Goal: Task Accomplishment & Management: Use online tool/utility

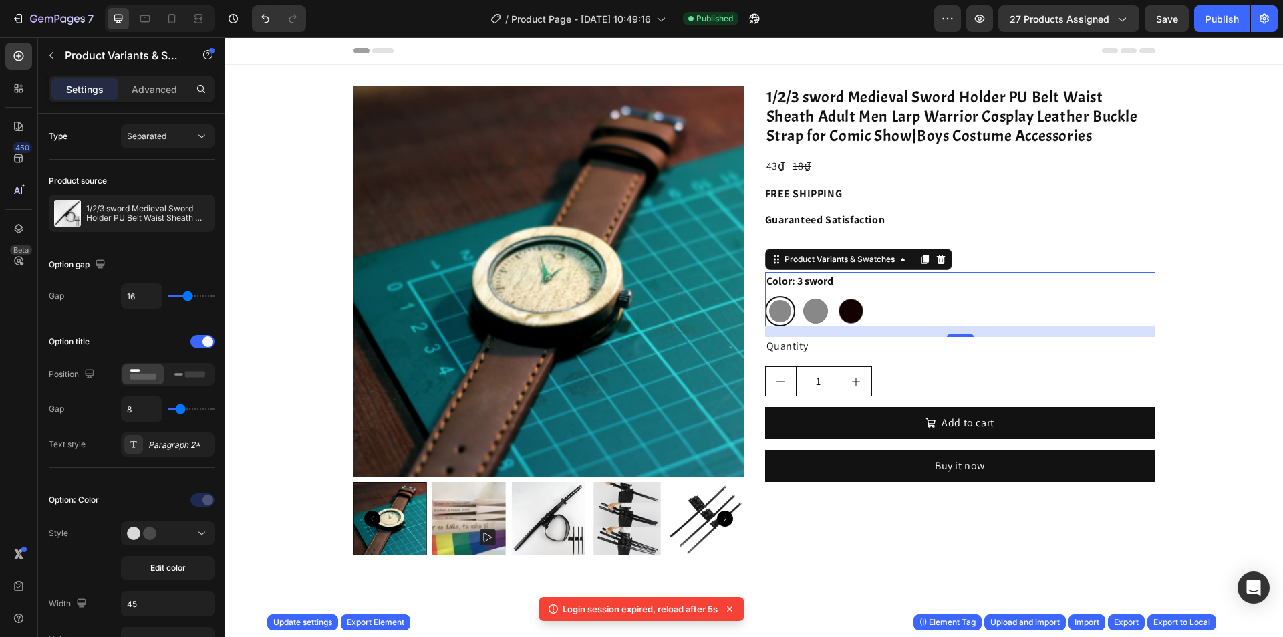
click at [842, 296] on sword at bounding box center [851, 311] width 30 height 30
click at [836, 296] on input "1 sword 1 sword" at bounding box center [835, 295] width 1 height 1
radio input "true"
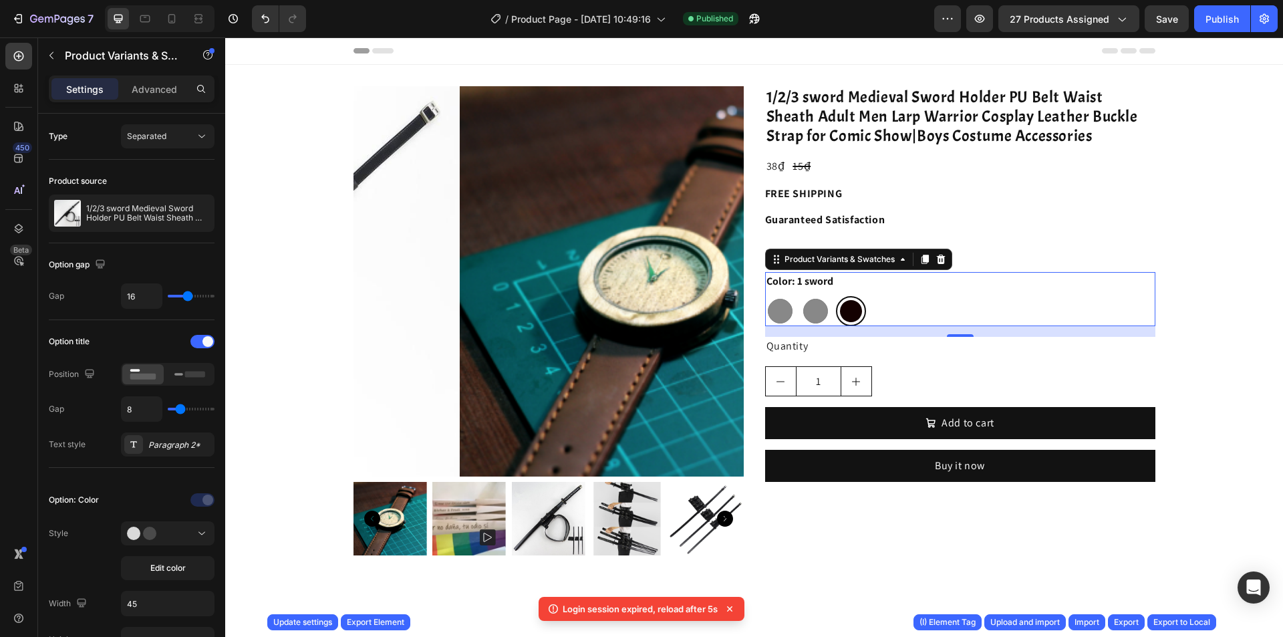
click at [975, 349] on div "Quantity" at bounding box center [960, 346] width 390 height 19
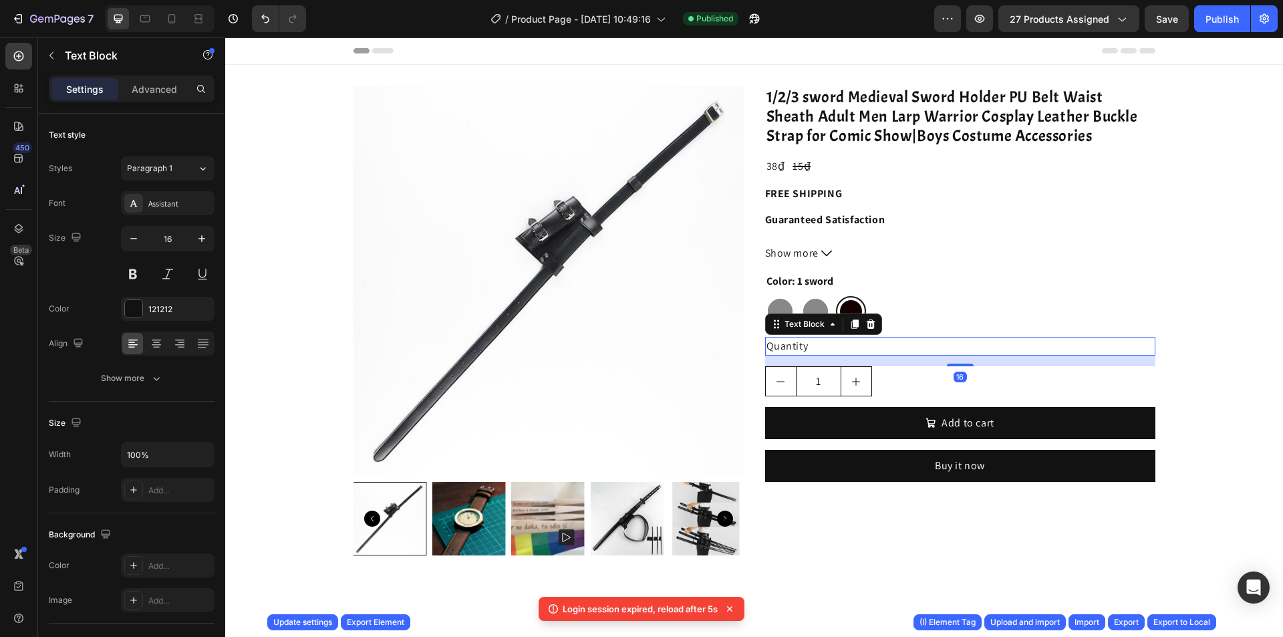
click at [926, 294] on div "Color: 1 sword 3 sword 3 sword 2 sword 2 sword 1 sword 1 sword" at bounding box center [960, 299] width 390 height 54
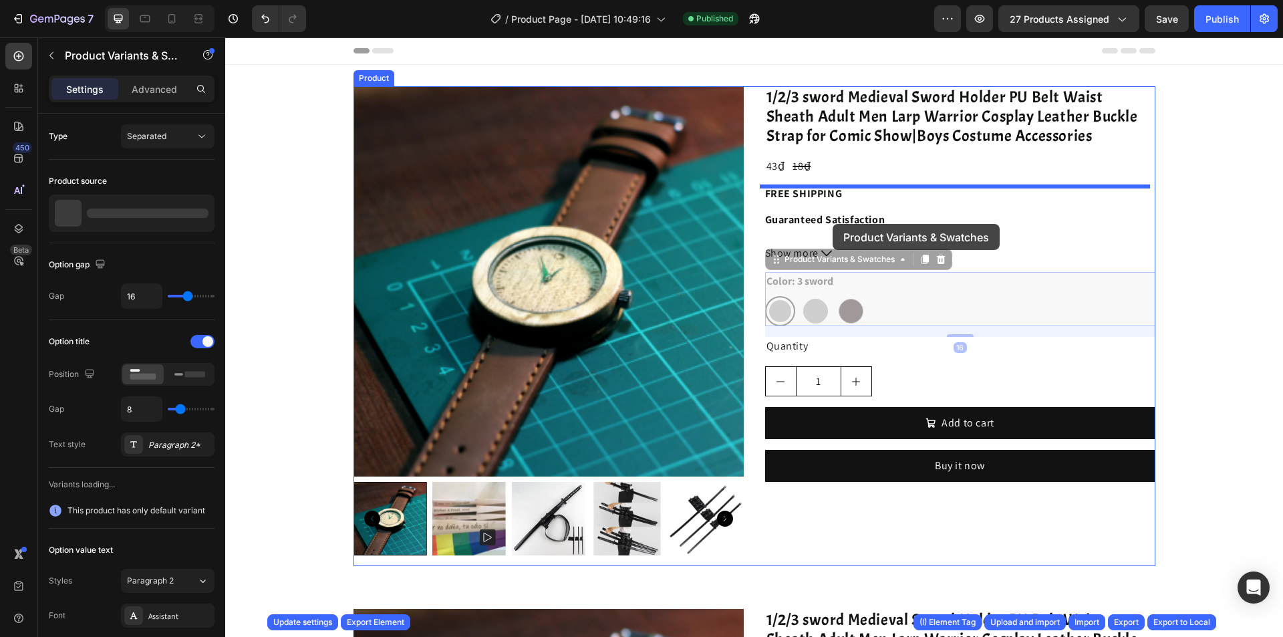
drag, startPoint x: 858, startPoint y: 296, endPoint x: 824, endPoint y: 222, distance: 81.6
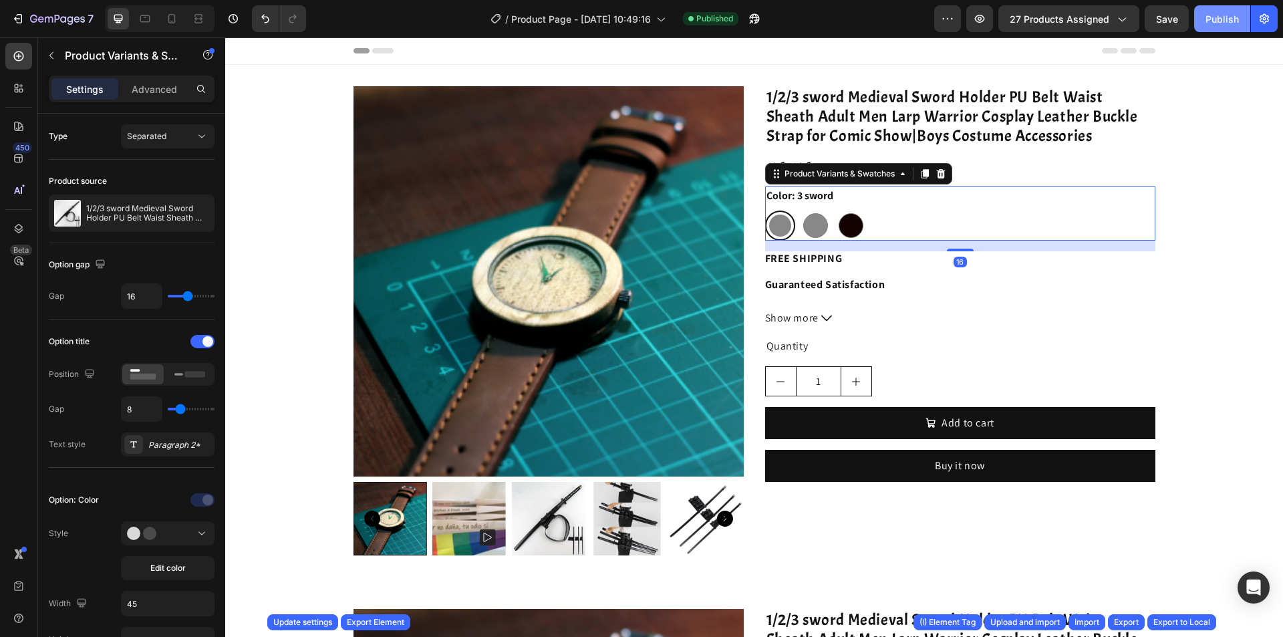
click at [1219, 22] on div "Publish" at bounding box center [1221, 19] width 33 height 14
click at [891, 190] on div "Color: 3 sword 3 sword 3 sword 2 sword 2 sword 1 sword 1 sword" at bounding box center [960, 213] width 390 height 54
click at [194, 376] on rect at bounding box center [195, 374] width 20 height 6
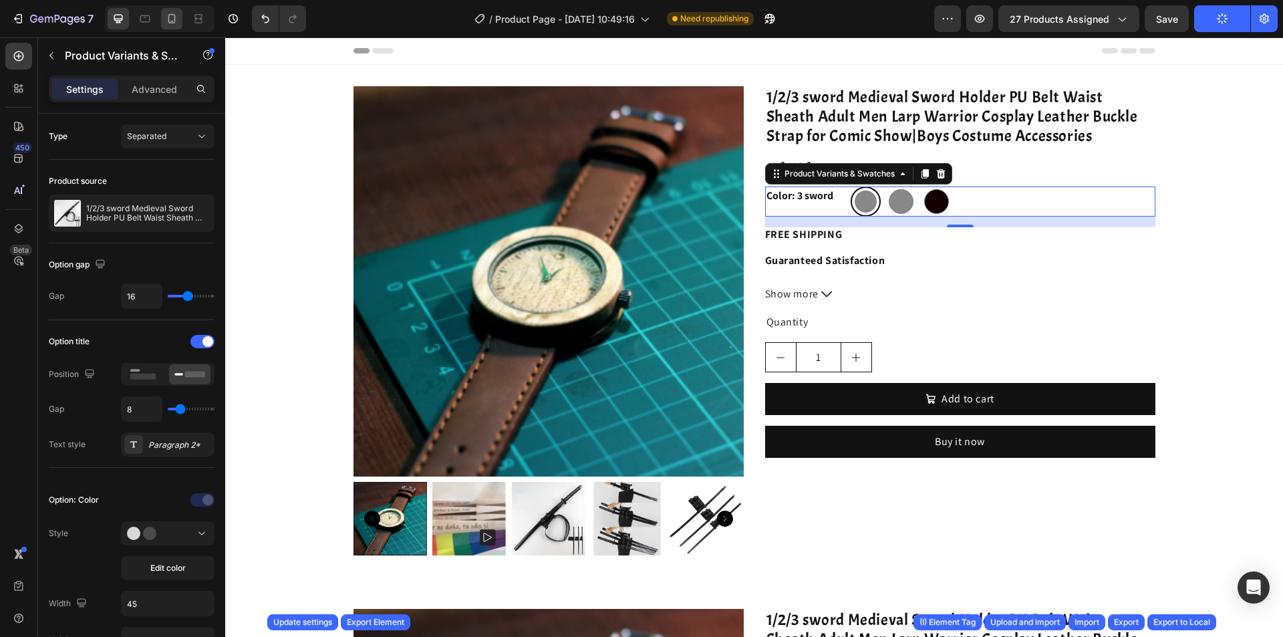
click at [169, 23] on icon at bounding box center [171, 18] width 13 height 13
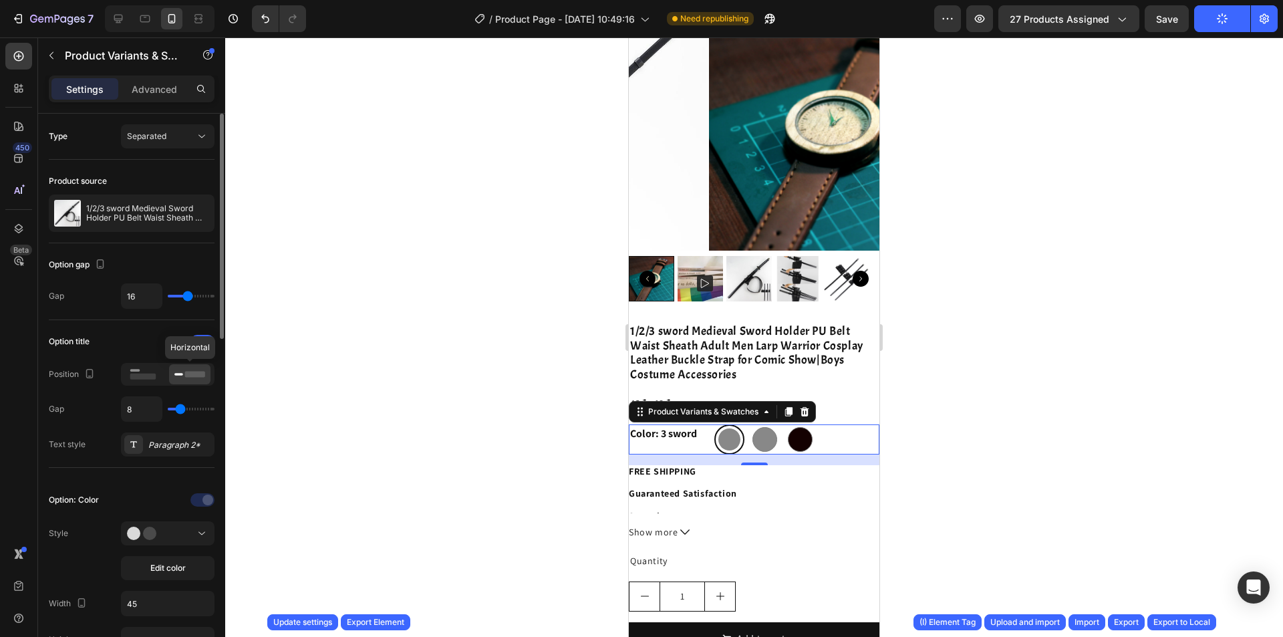
scroll to position [416, 0]
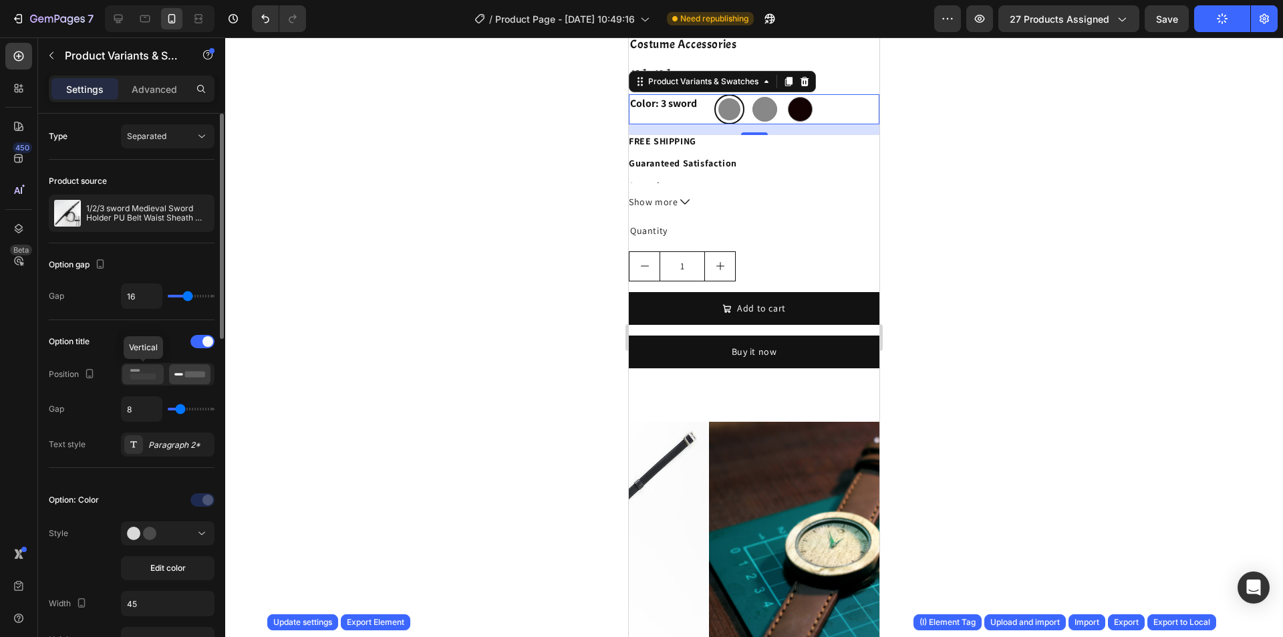
click at [147, 374] on rect at bounding box center [143, 377] width 26 height 6
radio input "true"
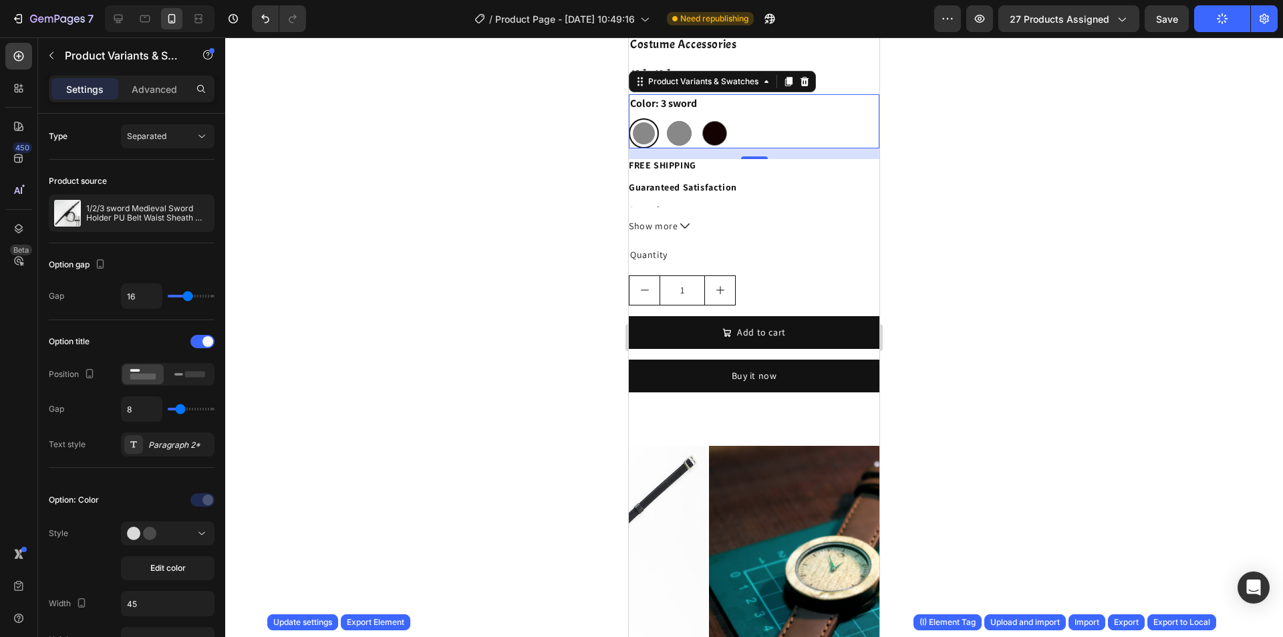
click at [1219, 19] on icon "button" at bounding box center [1222, 19] width 13 height 13
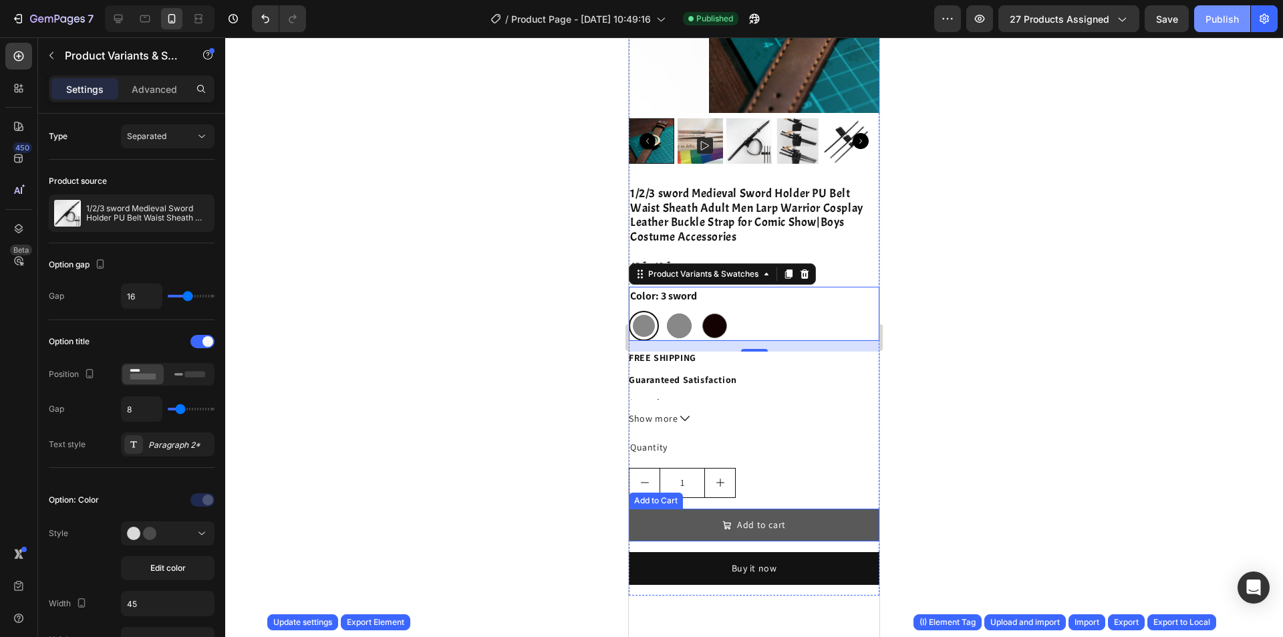
scroll to position [216, 0]
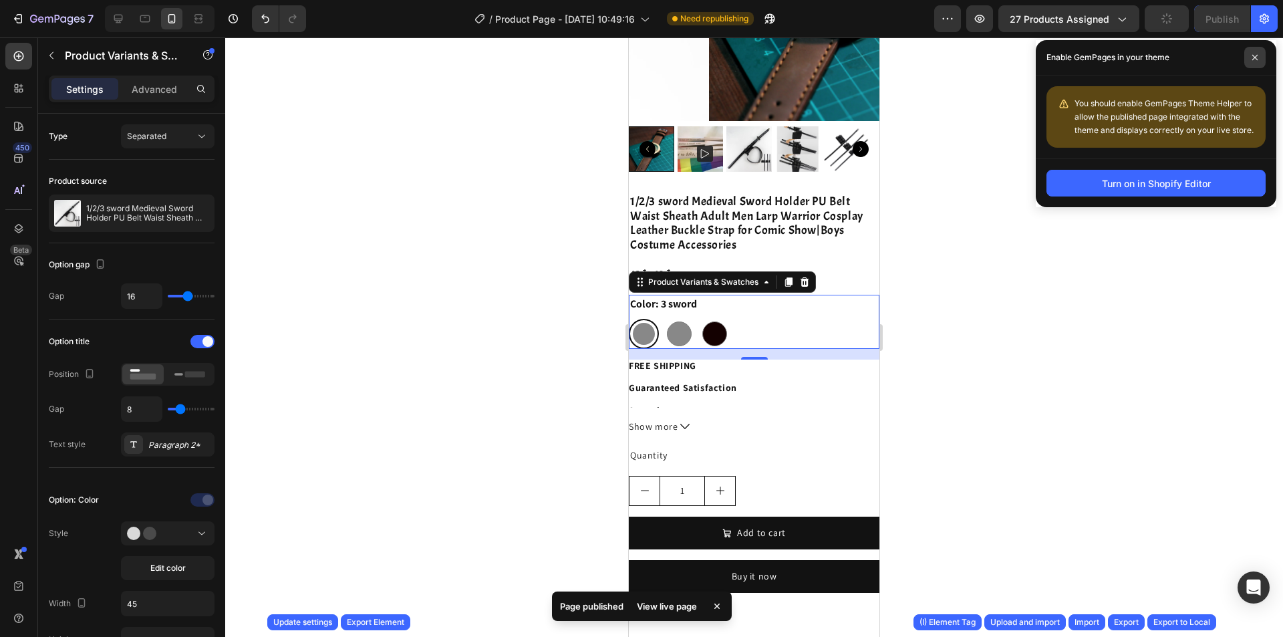
click at [1254, 53] on span at bounding box center [1254, 57] width 21 height 21
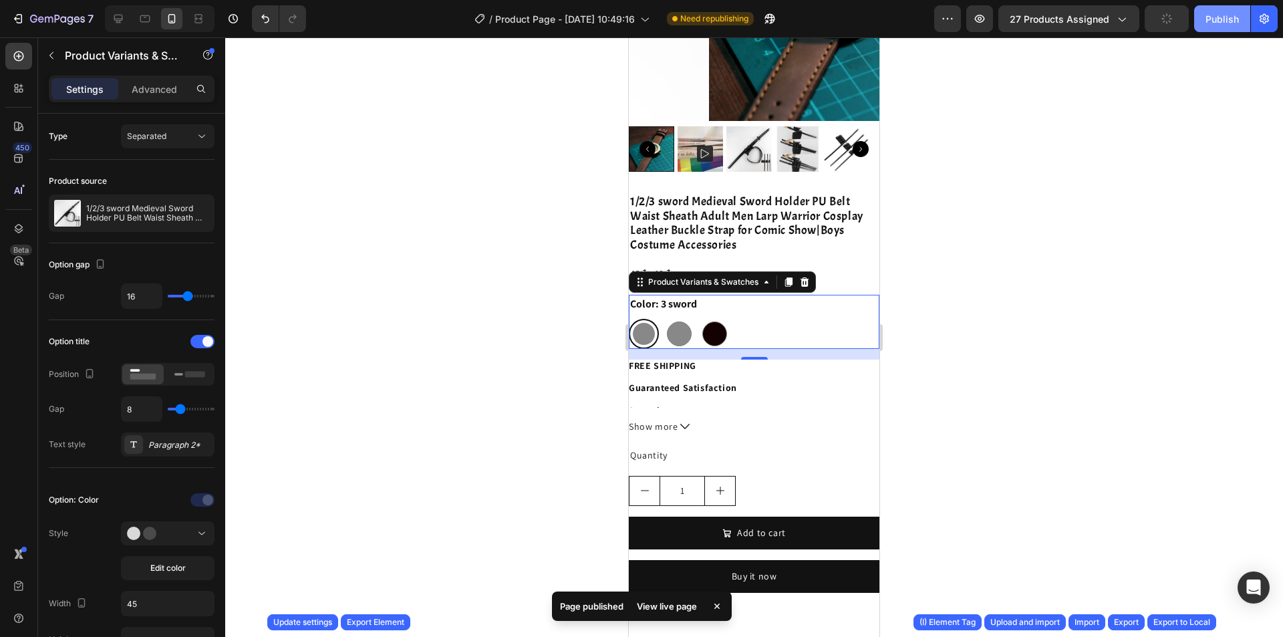
click at [1239, 25] on button "Publish" at bounding box center [1222, 18] width 56 height 27
